Goal: Navigation & Orientation: Find specific page/section

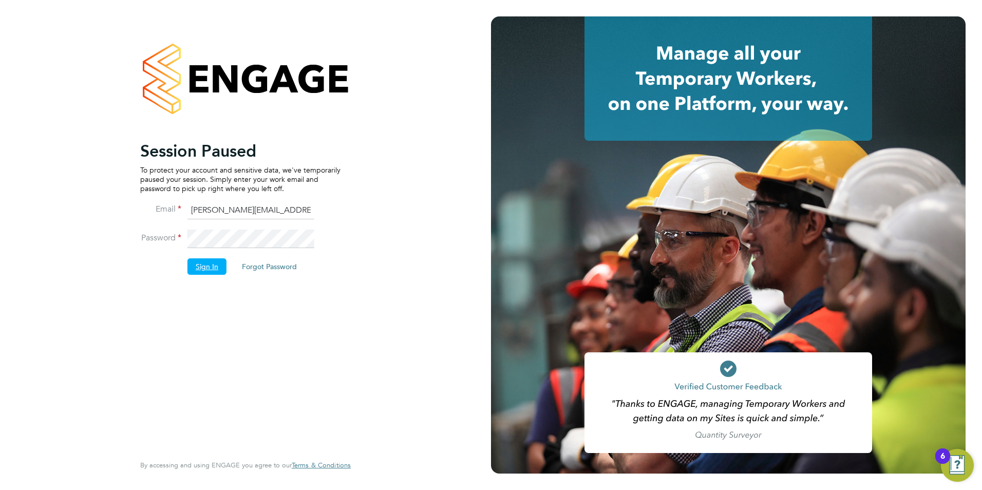
click at [208, 265] on button "Sign In" at bounding box center [206, 266] width 39 height 16
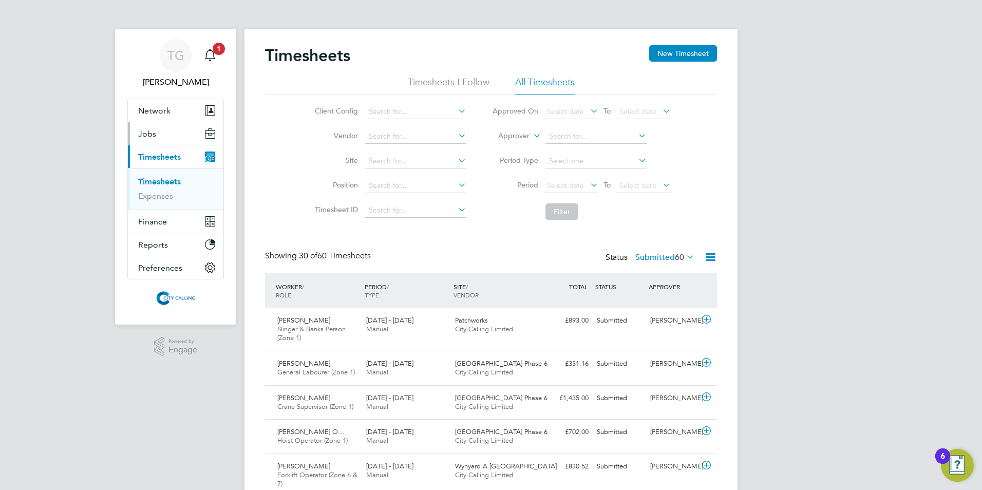
click at [144, 129] on span "Jobs" at bounding box center [147, 134] width 18 height 10
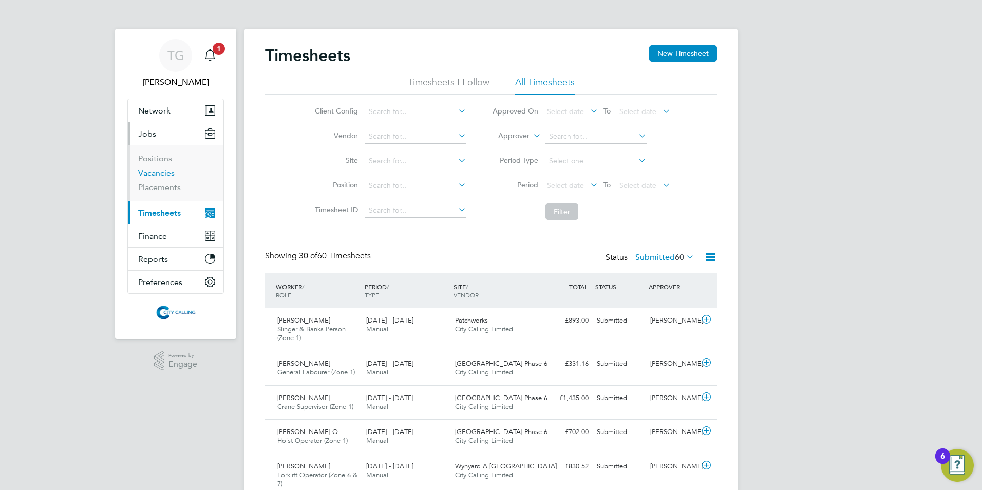
click at [154, 172] on link "Vacancies" at bounding box center [156, 173] width 36 height 10
